Goal: Task Accomplishment & Management: Use online tool/utility

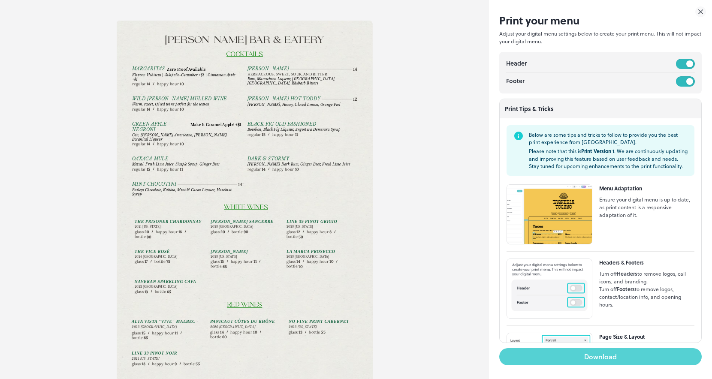
click at [626, 360] on button "Download" at bounding box center [600, 356] width 202 height 17
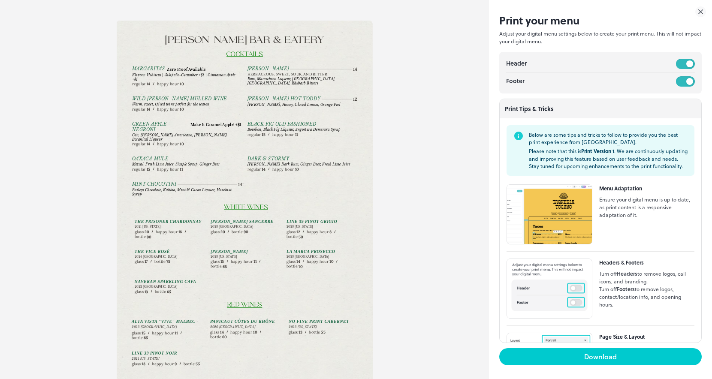
click at [699, 11] on icon at bounding box center [701, 12] width 4 height 4
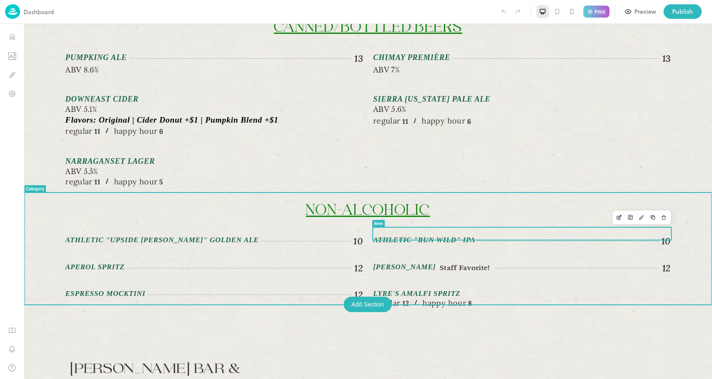
scroll to position [947, 0]
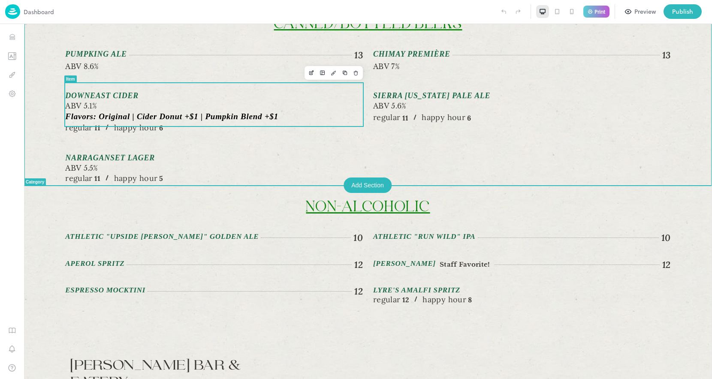
click at [94, 53] on div "Pumpking Ale 13 ABV 8.6%" at bounding box center [214, 60] width 298 height 23
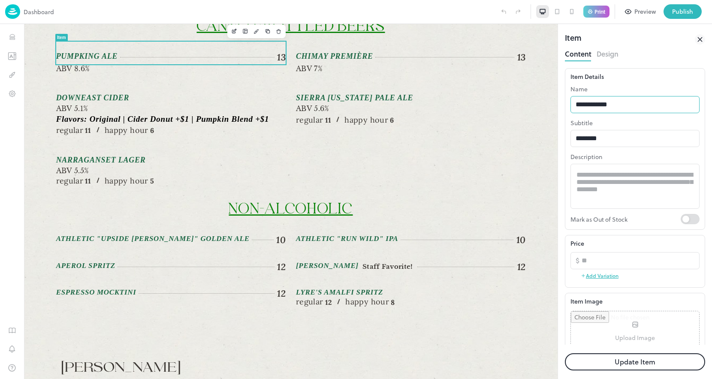
click at [575, 104] on input "**********" at bounding box center [634, 104] width 129 height 17
click at [655, 106] on input "**********" at bounding box center [634, 104] width 129 height 17
type input "**********"
click at [665, 360] on button "Update Item" at bounding box center [635, 361] width 140 height 17
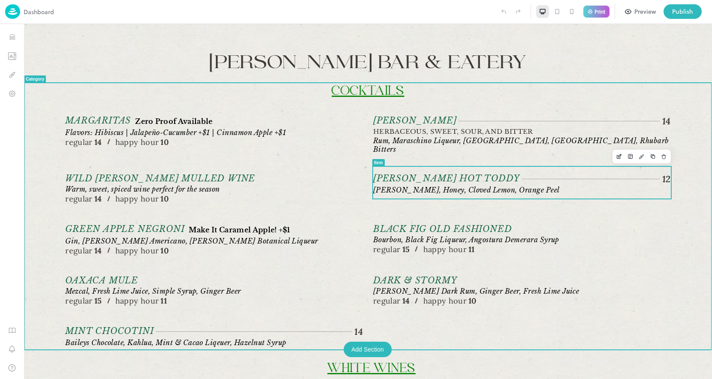
click at [419, 177] on span "[PERSON_NAME] Hot Toddy" at bounding box center [446, 178] width 146 height 11
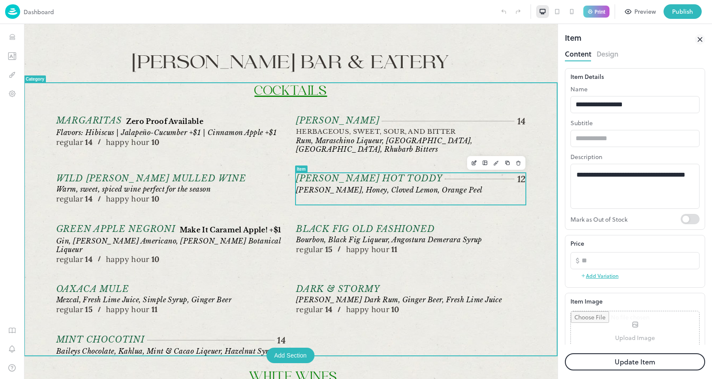
scroll to position [57, 0]
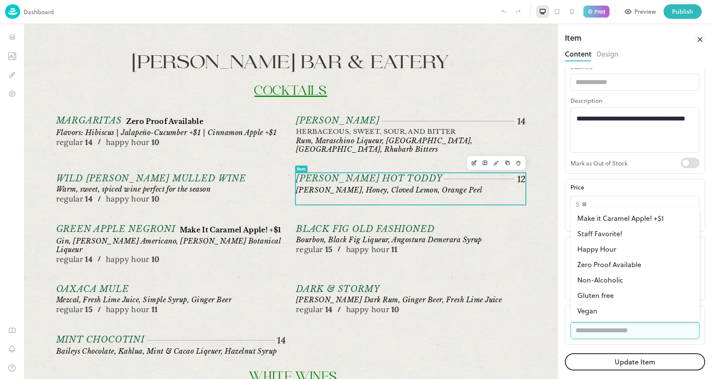
click at [612, 334] on input "text" at bounding box center [634, 330] width 129 height 17
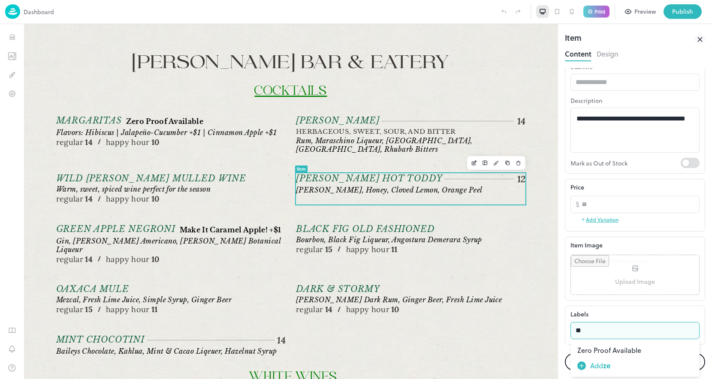
type input "***"
click at [622, 351] on li "Zero Proof Available" at bounding box center [634, 350] width 129 height 15
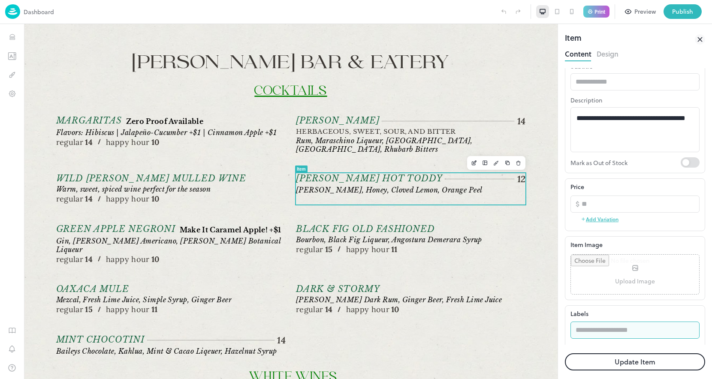
click at [602, 361] on button "Update Item" at bounding box center [635, 361] width 140 height 17
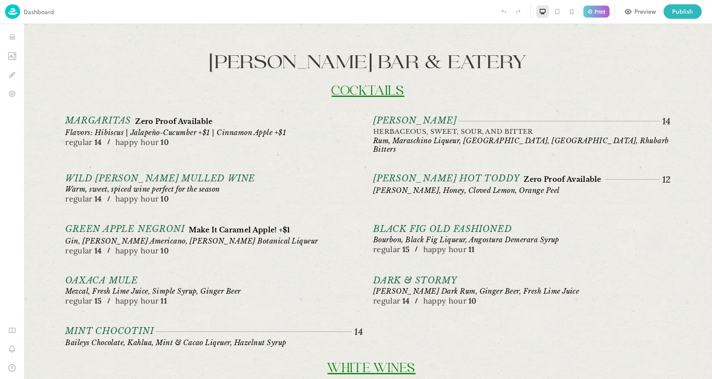
click at [593, 10] on div "Print" at bounding box center [596, 12] width 26 height 12
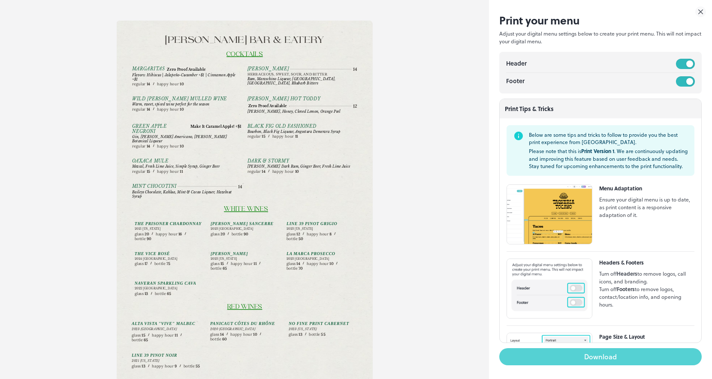
click at [581, 356] on button "Download" at bounding box center [600, 356] width 202 height 17
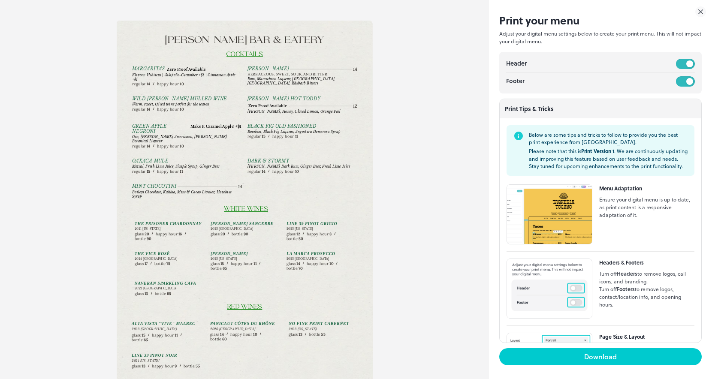
click at [699, 11] on icon at bounding box center [700, 11] width 11 height 11
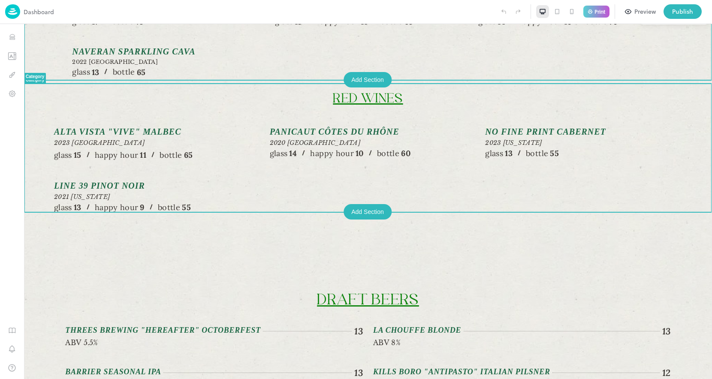
scroll to position [429, 0]
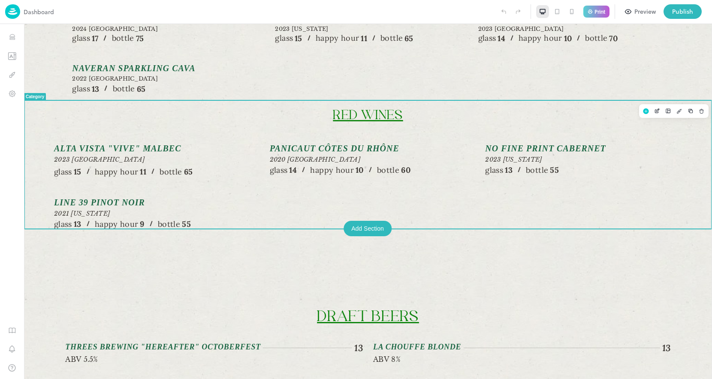
click at [322, 116] on p "Red Wines" at bounding box center [368, 116] width 636 height 16
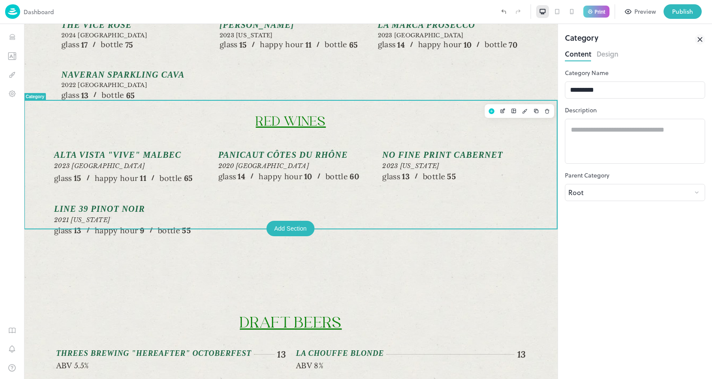
click at [612, 56] on button "Design" at bounding box center [607, 53] width 22 height 12
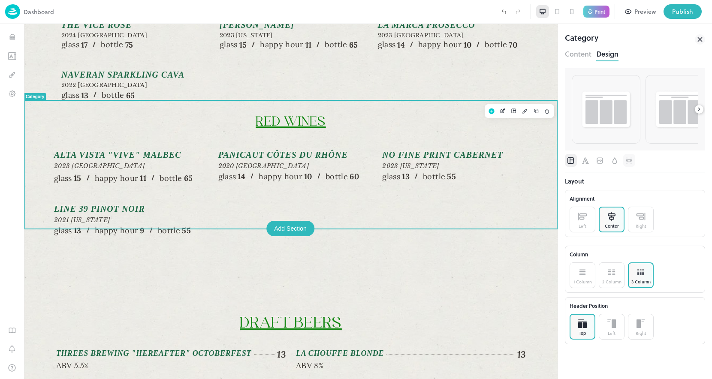
click at [634, 162] on button "button" at bounding box center [629, 160] width 12 height 13
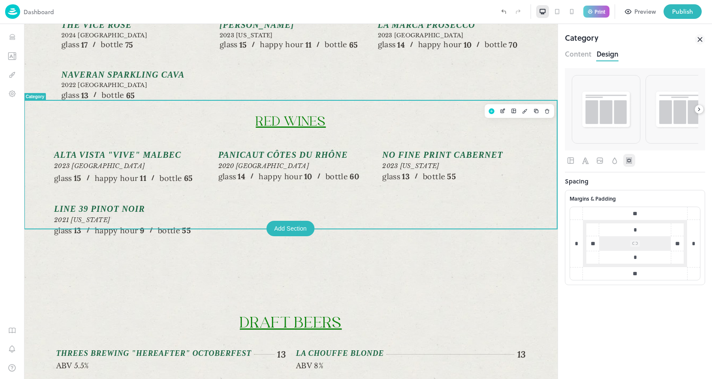
click at [634, 274] on input "**" at bounding box center [635, 273] width 60 height 9
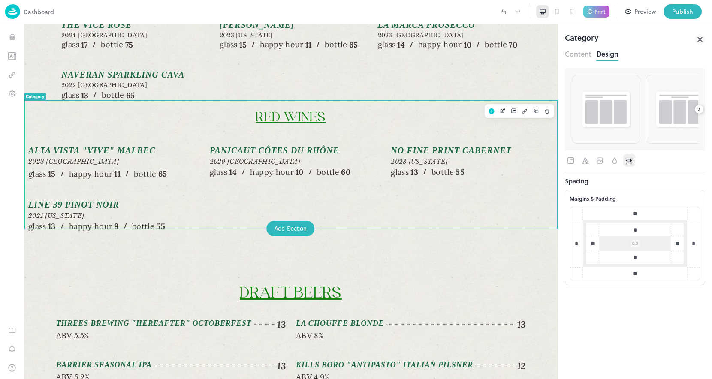
type input "**"
click at [699, 38] on icon at bounding box center [700, 39] width 4 height 4
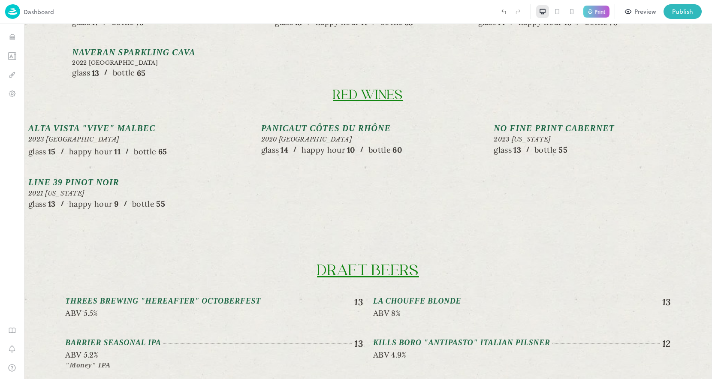
scroll to position [429, 0]
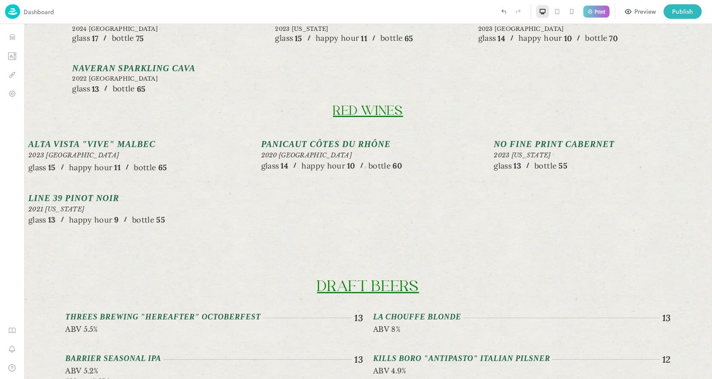
click at [601, 12] on p "Print" at bounding box center [599, 11] width 11 height 5
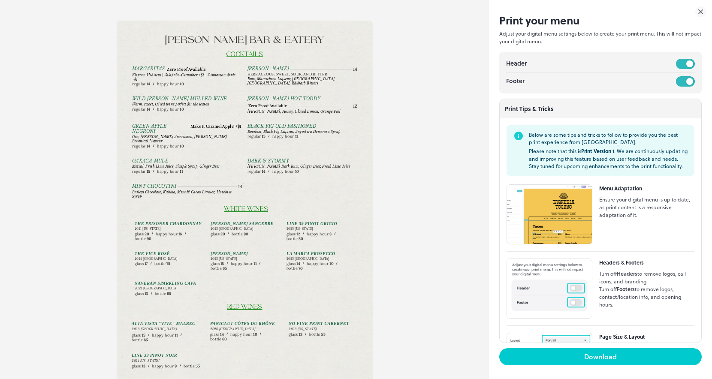
scroll to position [0, 0]
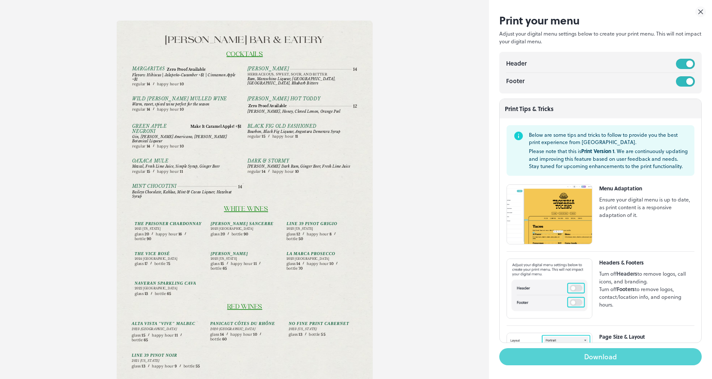
click at [595, 360] on button "Download" at bounding box center [600, 356] width 202 height 17
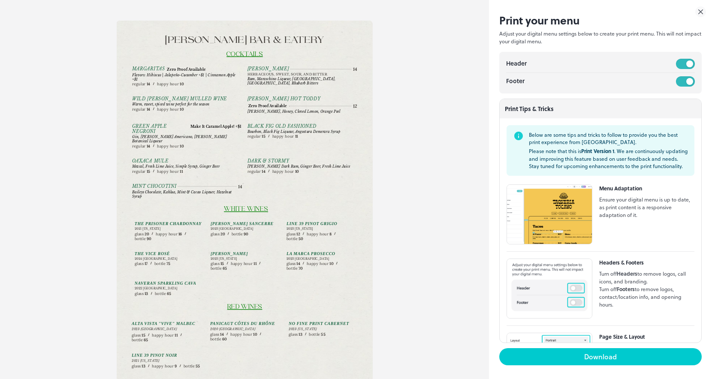
click at [697, 9] on icon at bounding box center [700, 11] width 11 height 11
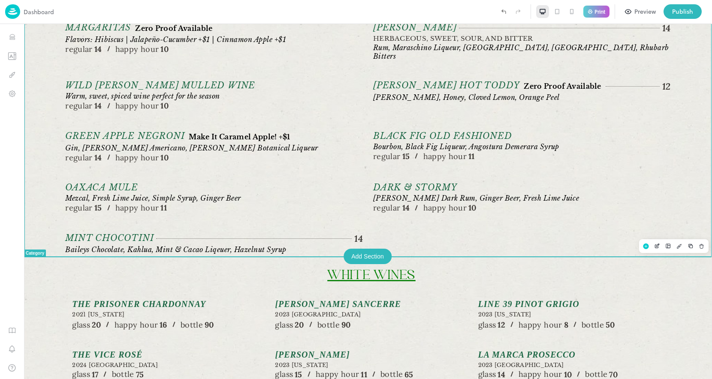
scroll to position [455, 0]
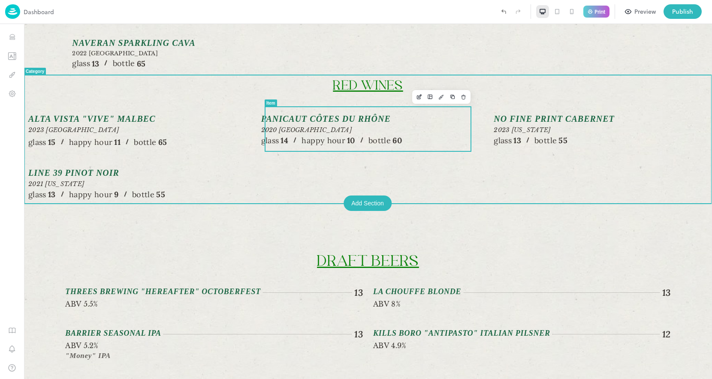
click at [450, 120] on div "Panicaut Côtes du Rhône 2020 France glass 14 happy hour 10 bottle 60" at bounding box center [368, 130] width 214 height 33
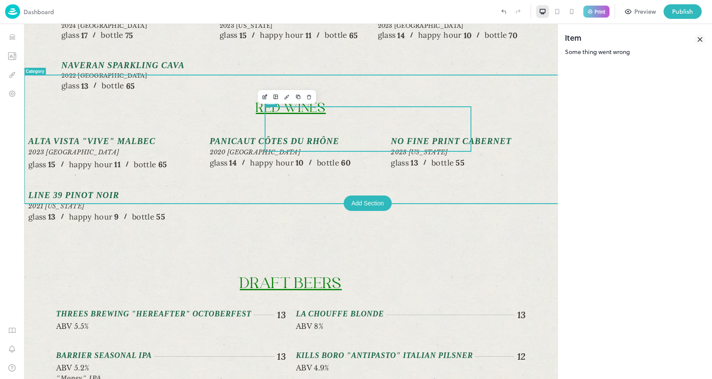
scroll to position [470, 0]
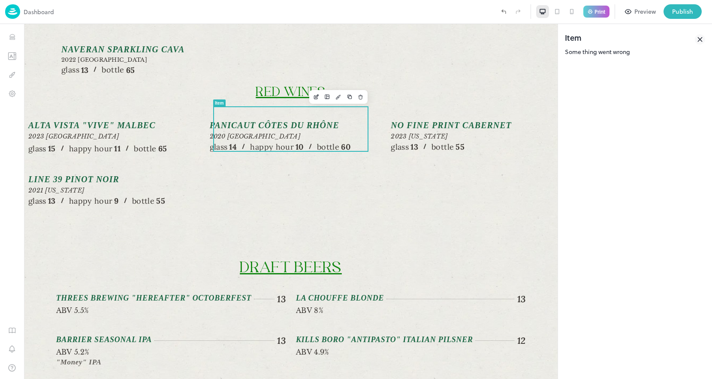
click at [702, 40] on icon at bounding box center [700, 39] width 10 height 10
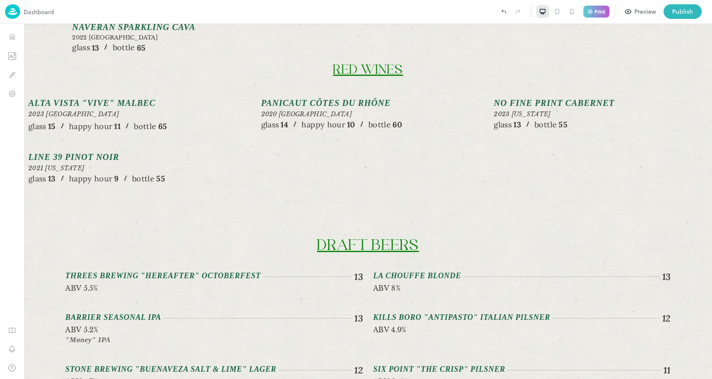
scroll to position [455, 0]
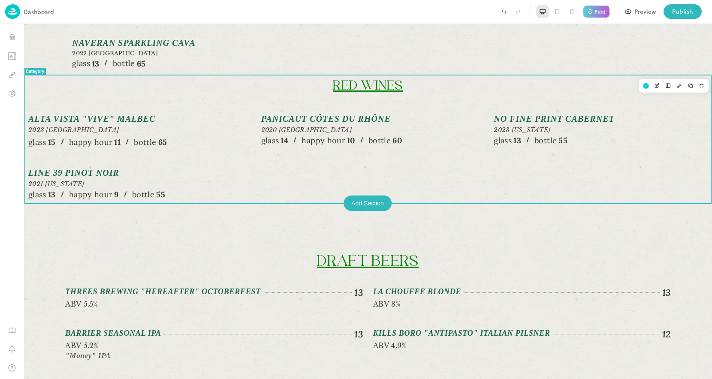
click at [499, 87] on p "Red Wines" at bounding box center [368, 86] width 688 height 16
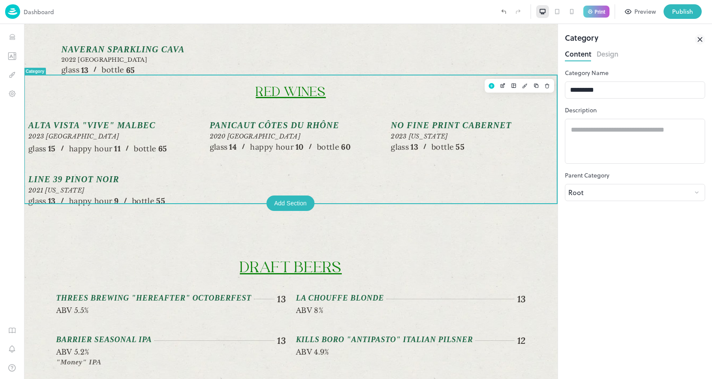
click at [616, 51] on button "Design" at bounding box center [607, 53] width 22 height 12
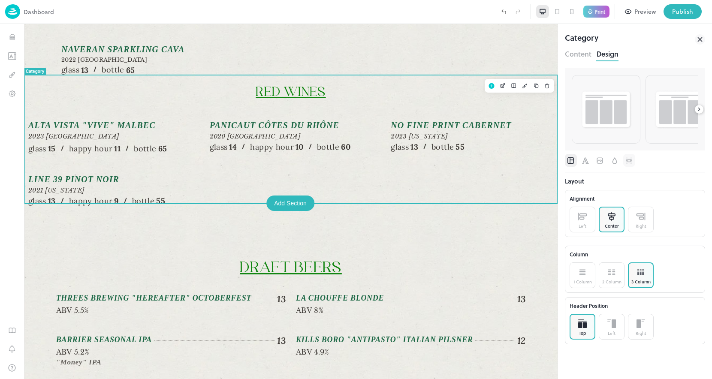
click at [632, 159] on icon "Spacing" at bounding box center [629, 161] width 9 height 9
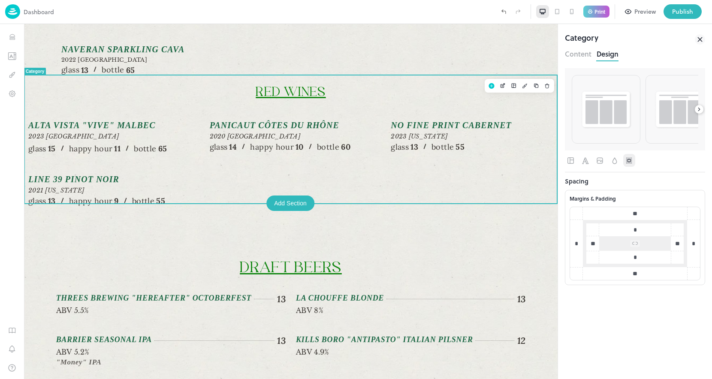
click at [640, 275] on input "**" at bounding box center [635, 273] width 60 height 9
type input "*"
type input "**"
click at [702, 39] on icon at bounding box center [700, 39] width 10 height 10
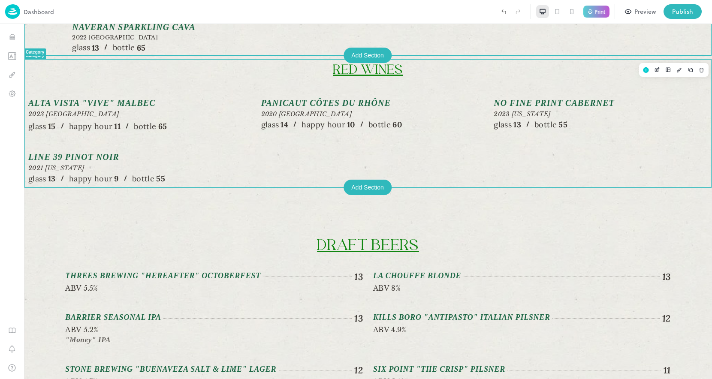
click at [595, 9] on p "Print" at bounding box center [599, 11] width 11 height 5
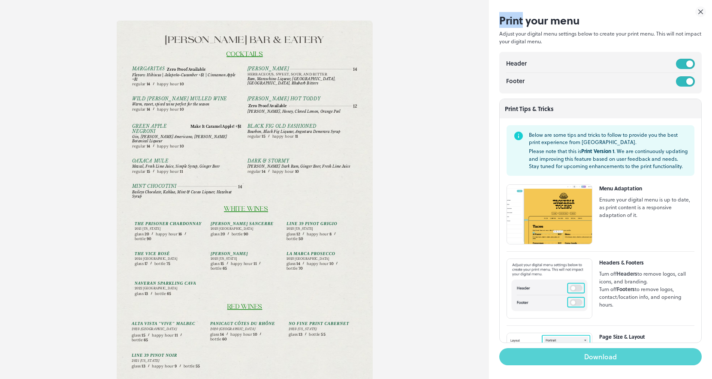
click at [562, 353] on button "Download" at bounding box center [600, 356] width 202 height 17
click at [618, 359] on button "Download" at bounding box center [600, 356] width 202 height 17
click at [594, 356] on button "Download" at bounding box center [600, 356] width 202 height 17
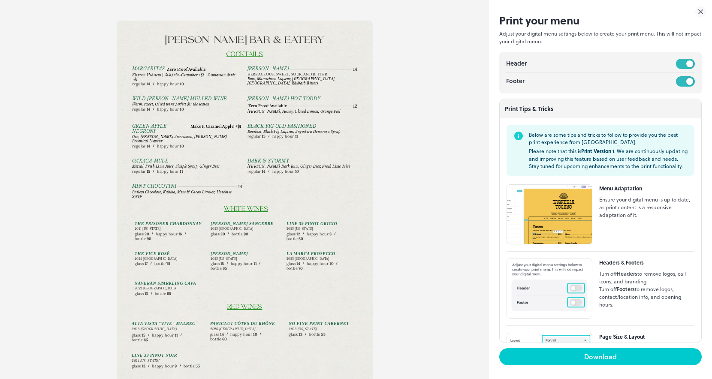
click at [699, 13] on icon at bounding box center [700, 11] width 11 height 11
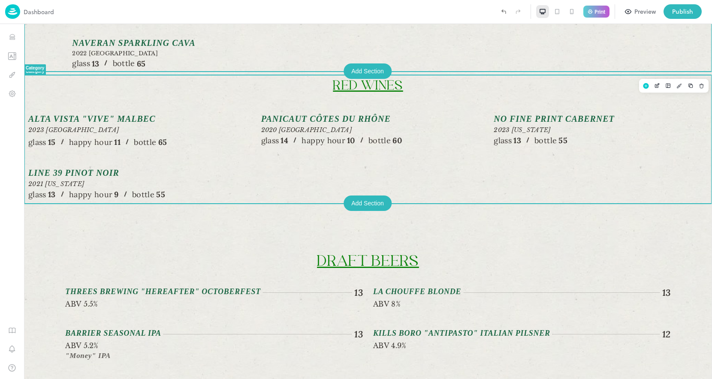
click at [483, 87] on p "Red Wines" at bounding box center [368, 86] width 688 height 16
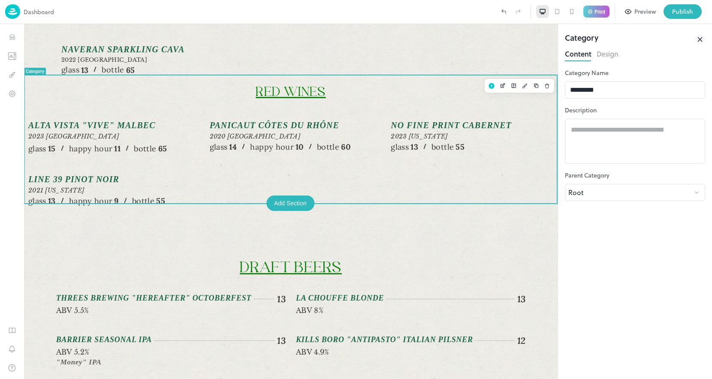
click at [603, 52] on button "Design" at bounding box center [607, 53] width 22 height 12
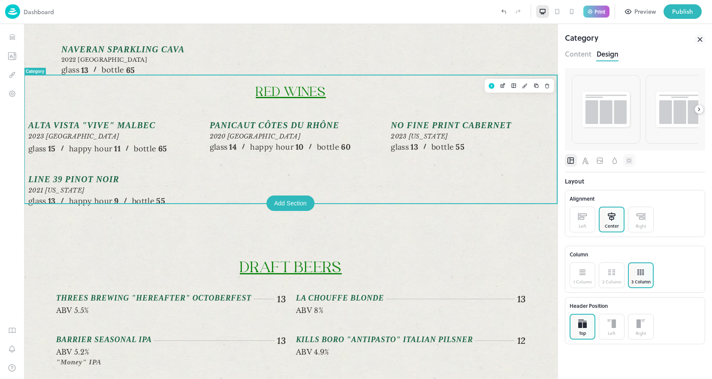
click at [631, 159] on icon "Spacing" at bounding box center [629, 161] width 9 height 9
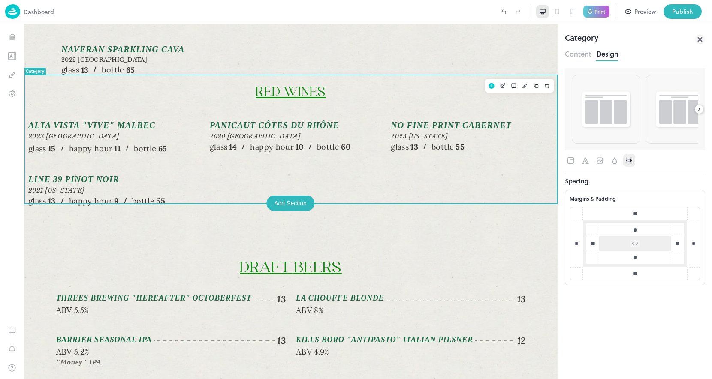
click at [643, 274] on input "**" at bounding box center [635, 273] width 60 height 9
type input "*"
type input "**"
click at [598, 14] on p "Print" at bounding box center [599, 11] width 11 height 5
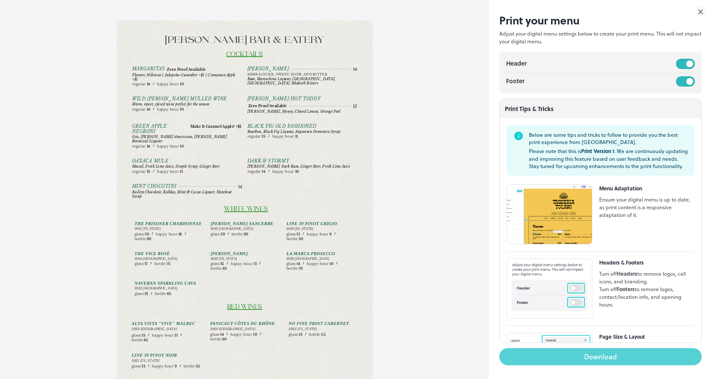
click at [617, 358] on button "Download" at bounding box center [600, 356] width 202 height 17
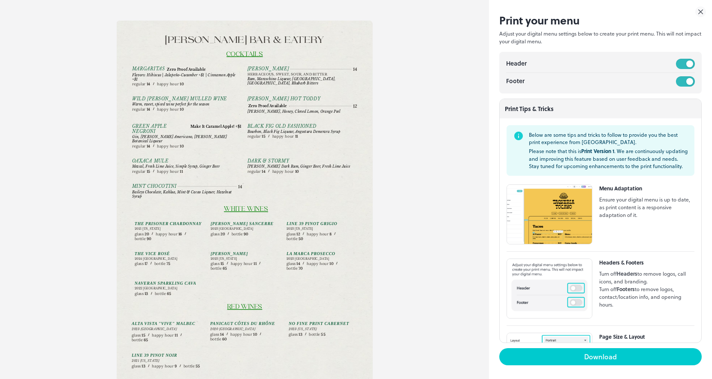
click at [698, 9] on icon at bounding box center [700, 11] width 11 height 11
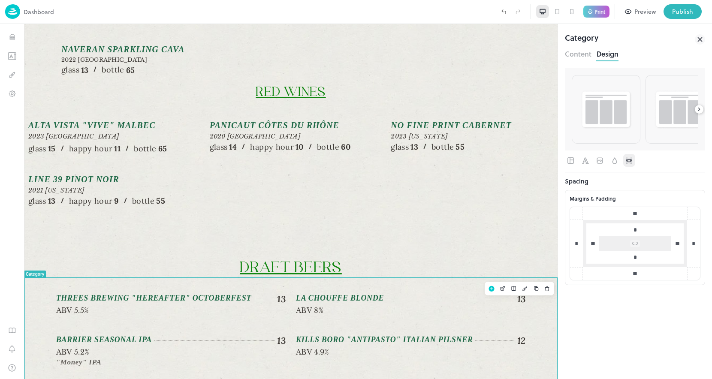
click at [449, 278] on p "Draft Beers" at bounding box center [291, 268] width 470 height 19
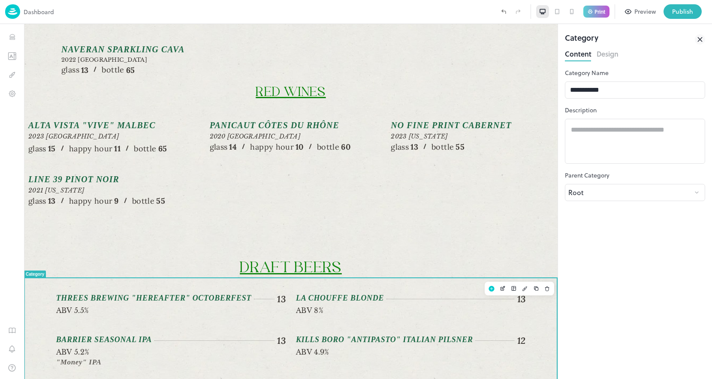
click at [608, 48] on button "Design" at bounding box center [607, 53] width 22 height 12
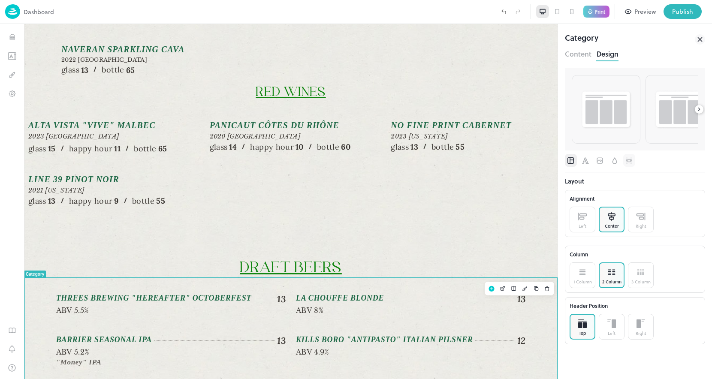
click at [628, 160] on icon "Spacing" at bounding box center [629, 161] width 9 height 9
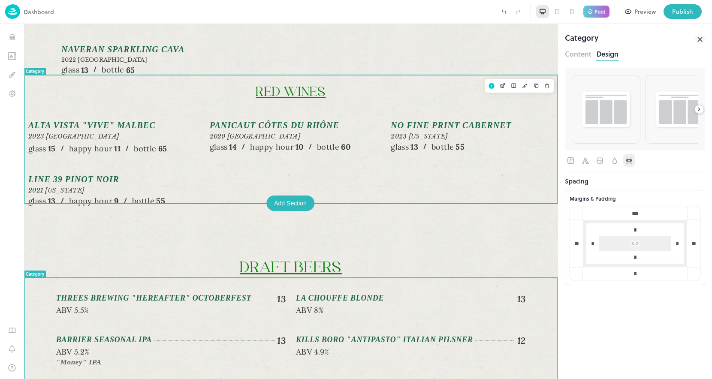
click at [411, 84] on p "Red Wines" at bounding box center [290, 92] width 533 height 16
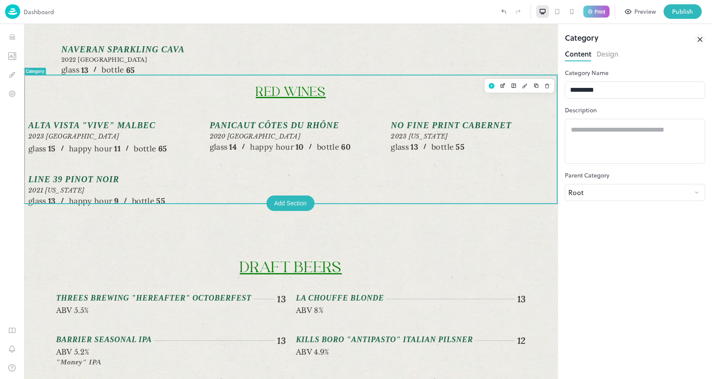
click at [605, 55] on button "Design" at bounding box center [607, 53] width 22 height 12
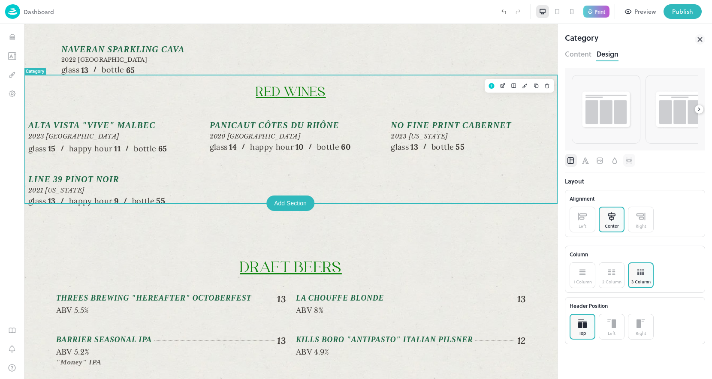
click at [626, 165] on icon "Spacing" at bounding box center [629, 161] width 9 height 9
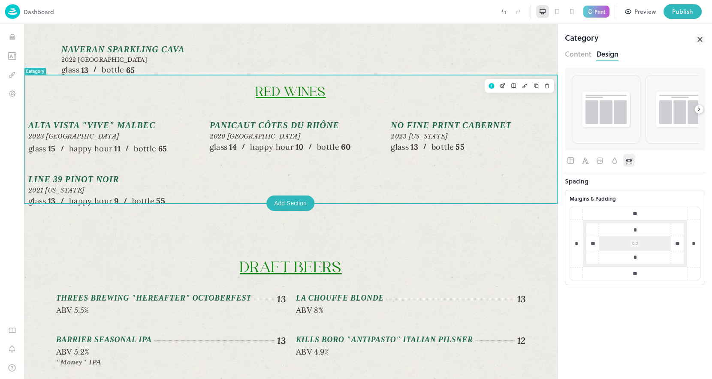
click at [639, 214] on input "**" at bounding box center [635, 213] width 60 height 9
type input "*"
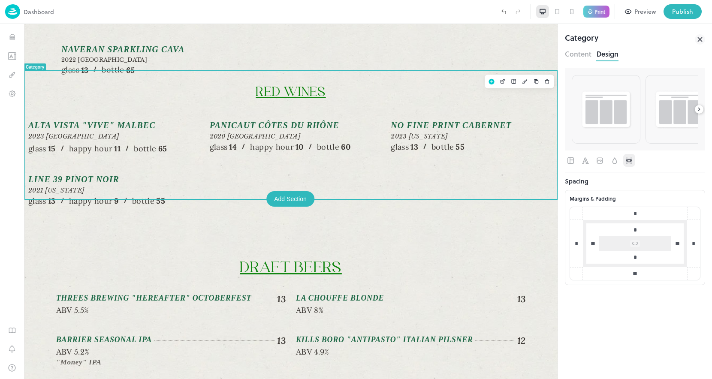
type input "*"
click at [581, 14] on div "Print" at bounding box center [575, 11] width 79 height 15
click at [593, 12] on div "Print" at bounding box center [596, 12] width 26 height 12
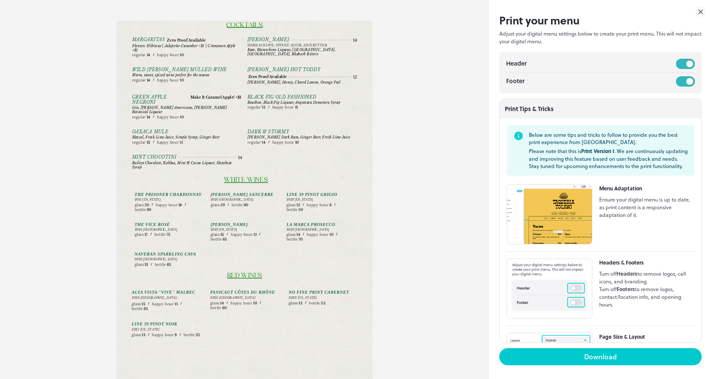
scroll to position [72, 0]
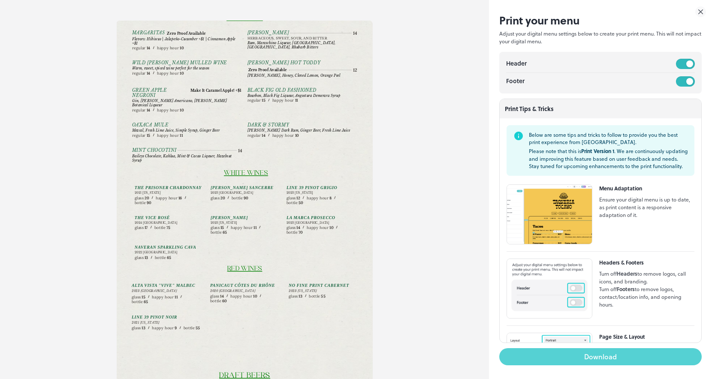
click at [532, 358] on button "Download" at bounding box center [600, 356] width 202 height 17
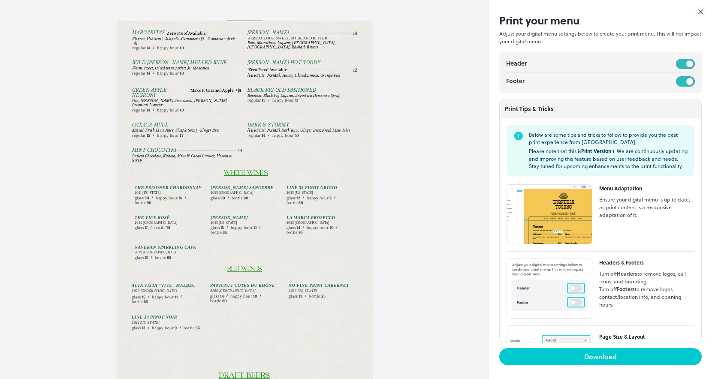
click at [700, 13] on icon at bounding box center [700, 11] width 11 height 11
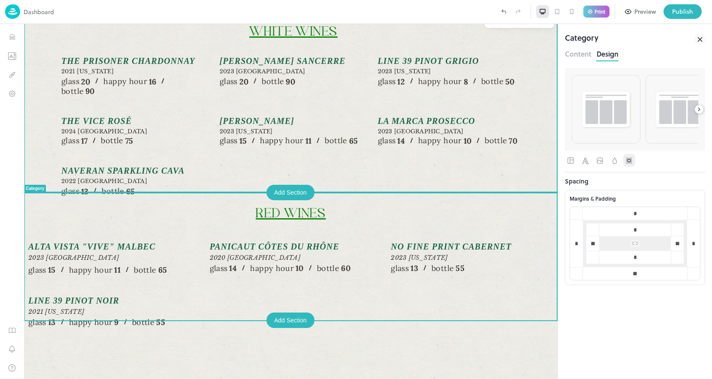
scroll to position [325, 0]
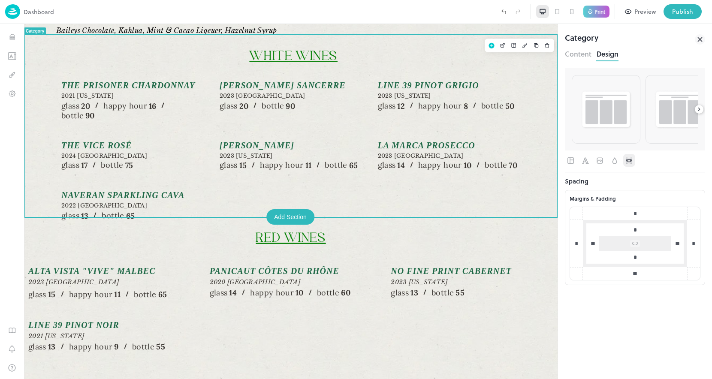
click at [373, 48] on p "White Wines" at bounding box center [293, 56] width 464 height 16
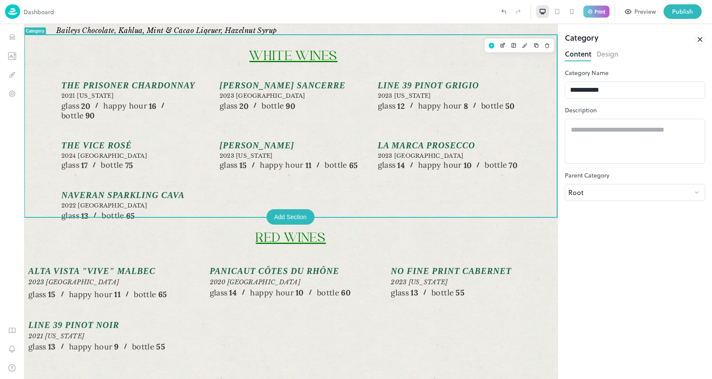
click at [612, 54] on button "Design" at bounding box center [607, 53] width 22 height 12
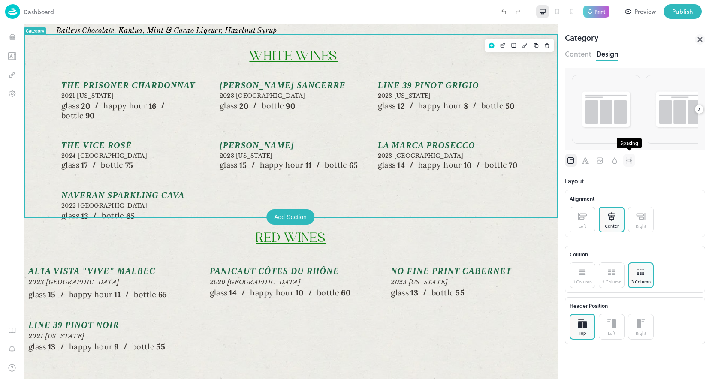
click at [630, 158] on icon "Spacing" at bounding box center [629, 161] width 9 height 9
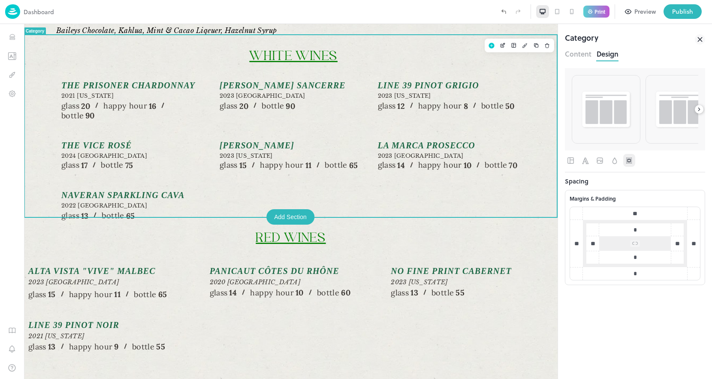
click at [644, 217] on input "**" at bounding box center [635, 213] width 60 height 9
type input "*"
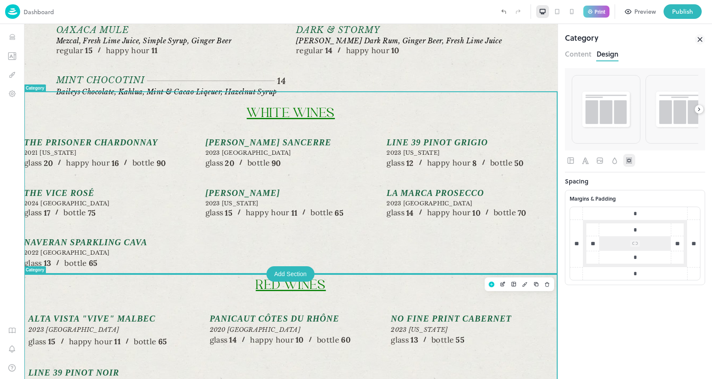
scroll to position [263, 0]
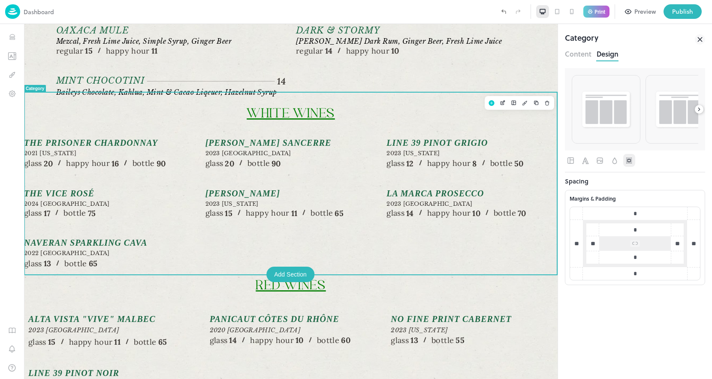
type input "*"
click at [602, 11] on p "Print" at bounding box center [599, 11] width 11 height 5
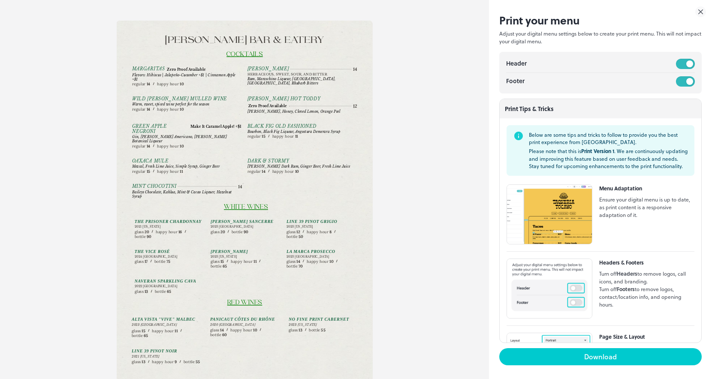
scroll to position [0, 0]
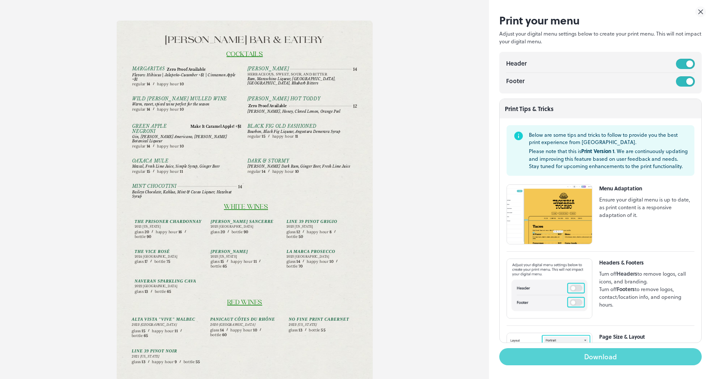
click at [610, 359] on button "Download" at bounding box center [600, 356] width 202 height 17
click at [639, 358] on button "Download" at bounding box center [600, 356] width 202 height 17
